Goal: Find contact information: Find phone

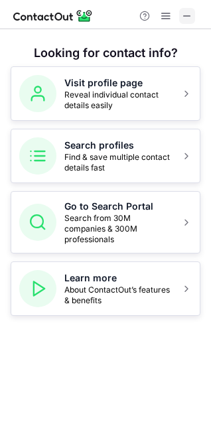
click at [182, 14] on span at bounding box center [187, 16] width 11 height 11
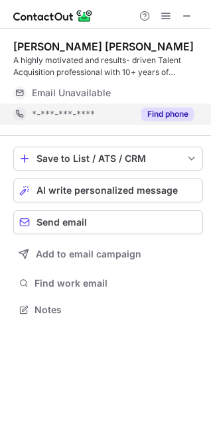
scroll to position [300, 211]
click at [165, 114] on button "Find phone" at bounding box center [167, 113] width 52 height 13
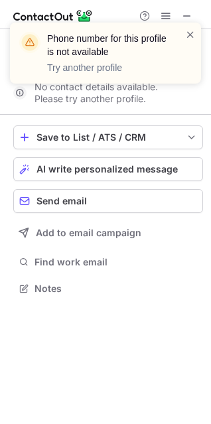
scroll to position [7, 7]
click at [191, 31] on span at bounding box center [190, 34] width 11 height 13
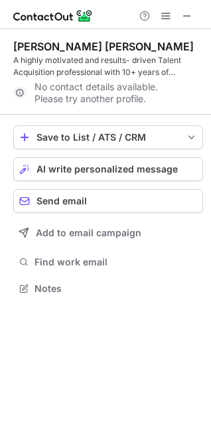
click at [188, 15] on div "Phone number for this profile is not available Try another profile" at bounding box center [105, 22] width 212 height 27
click at [188, 15] on span at bounding box center [187, 16] width 11 height 11
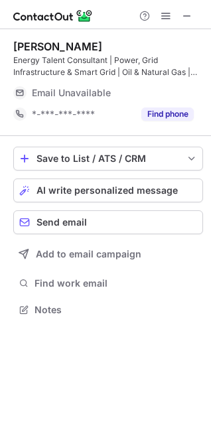
scroll to position [300, 211]
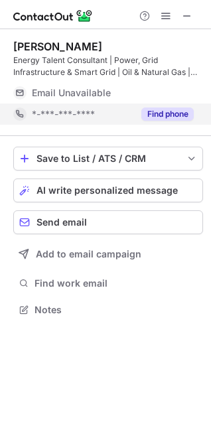
click at [172, 121] on div "Find phone" at bounding box center [163, 113] width 60 height 21
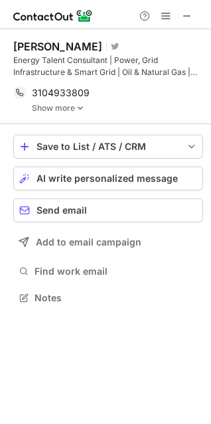
scroll to position [288, 211]
click at [58, 109] on link "Show more" at bounding box center [117, 107] width 171 height 9
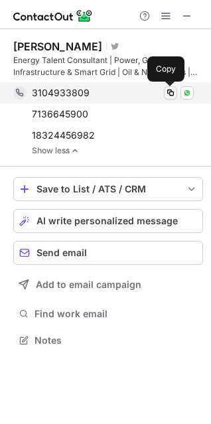
click at [168, 93] on span at bounding box center [170, 93] width 11 height 11
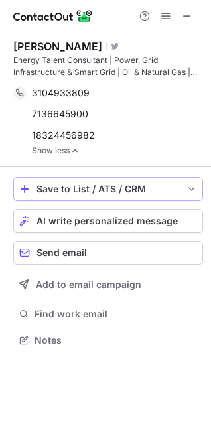
click at [54, 151] on link "Show less" at bounding box center [117, 150] width 171 height 9
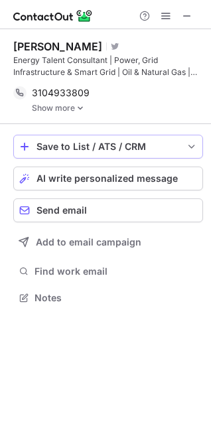
scroll to position [7, 7]
click at [188, 17] on span at bounding box center [187, 16] width 11 height 11
click at [61, 104] on link "Show more" at bounding box center [117, 107] width 171 height 9
